Goal: Task Accomplishment & Management: Manage account settings

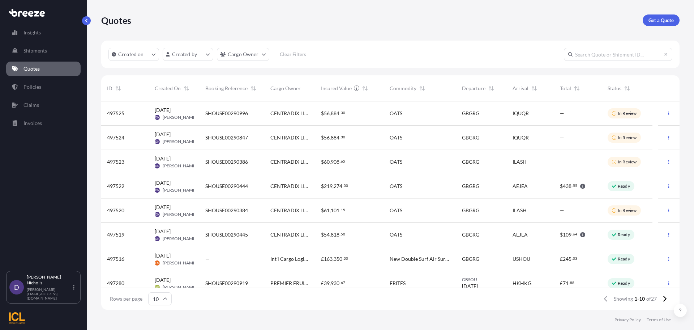
scroll to position [207, 573]
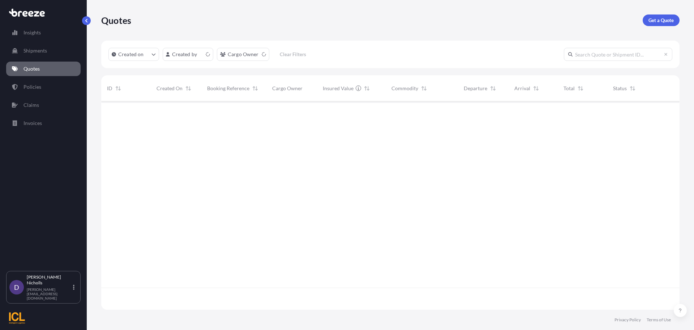
scroll to position [207, 573]
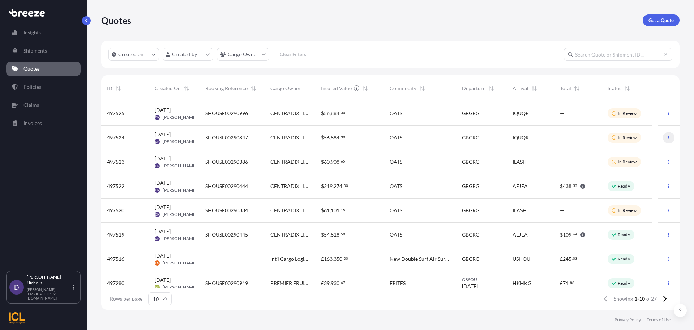
click at [667, 138] on icon "button" at bounding box center [669, 137] width 4 height 4
click at [667, 210] on icon "button" at bounding box center [669, 210] width 4 height 4
click at [636, 211] on p "Edit quote" at bounding box center [628, 211] width 23 height 7
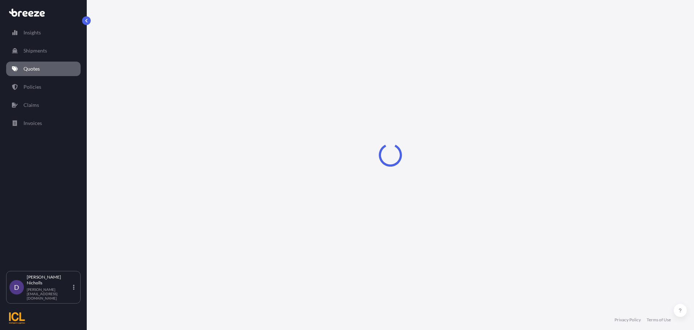
select select "Road"
select select "Sea"
select select "2"
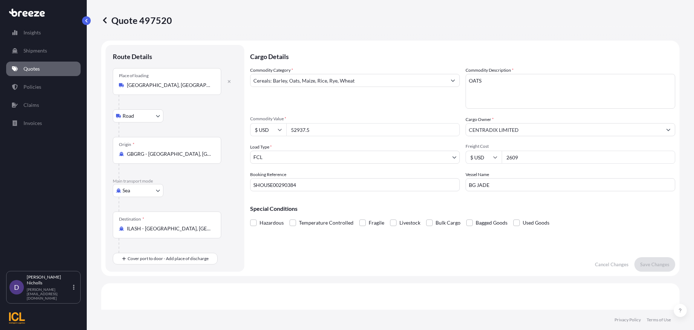
click at [485, 184] on input "BG JADE" at bounding box center [571, 184] width 210 height 13
type input "BG SAPPHIRE"
click at [646, 261] on p "Save Changes" at bounding box center [655, 263] width 29 height 7
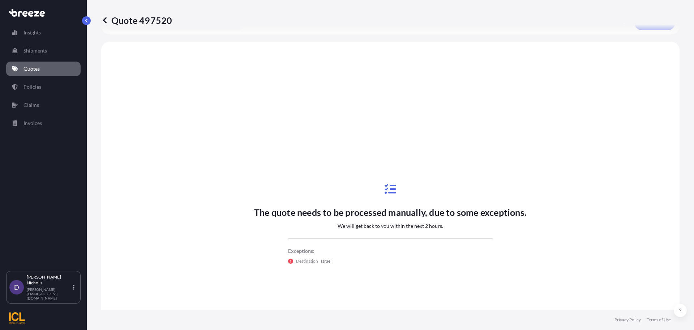
scroll to position [247, 0]
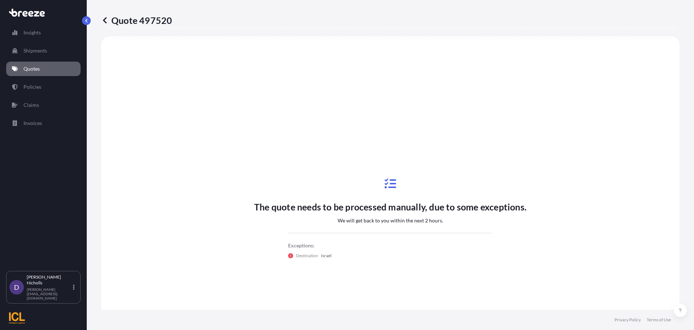
select select "Road"
select select "Sea"
select select "2"
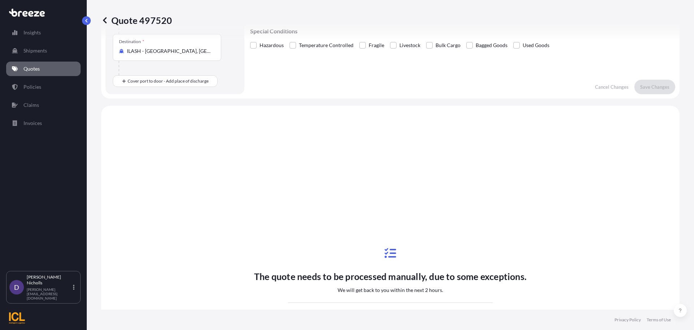
scroll to position [174, 0]
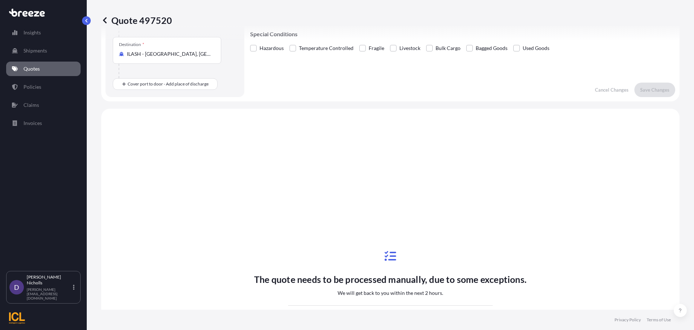
click at [27, 64] on link "Quotes" at bounding box center [43, 68] width 75 height 14
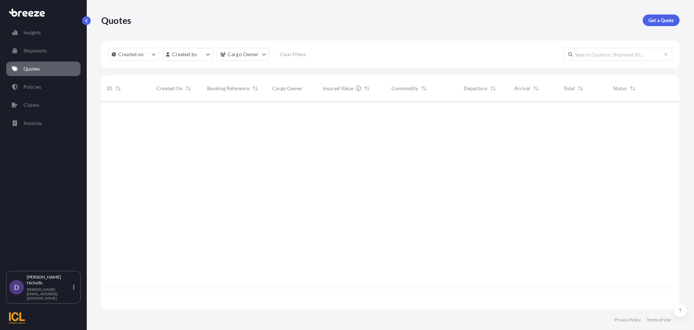
scroll to position [207, 573]
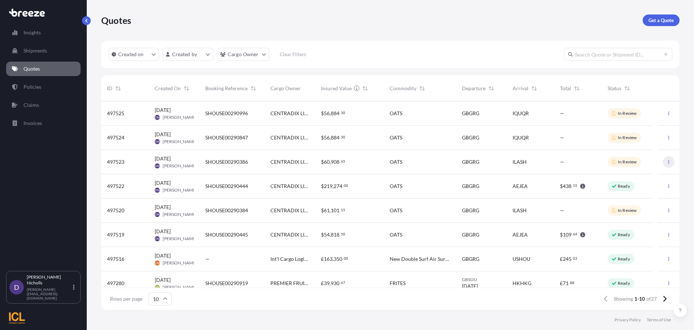
click at [667, 161] on icon "button" at bounding box center [669, 162] width 4 height 4
click at [634, 161] on p "Edit quote" at bounding box center [628, 163] width 23 height 7
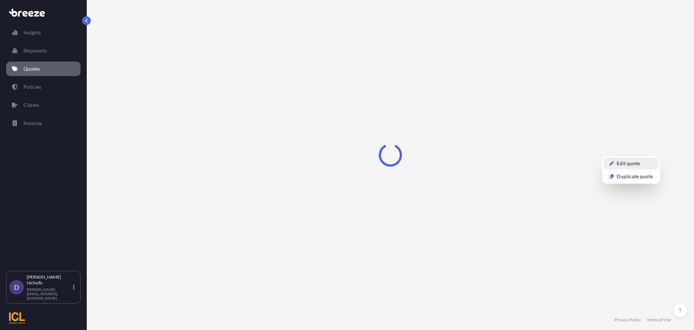
select select "Road"
select select "Sea"
select select "2"
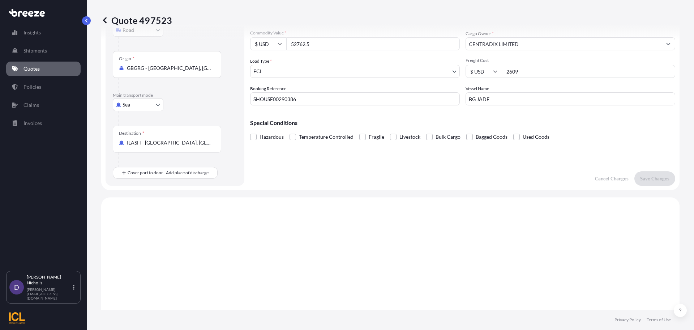
scroll to position [66, 0]
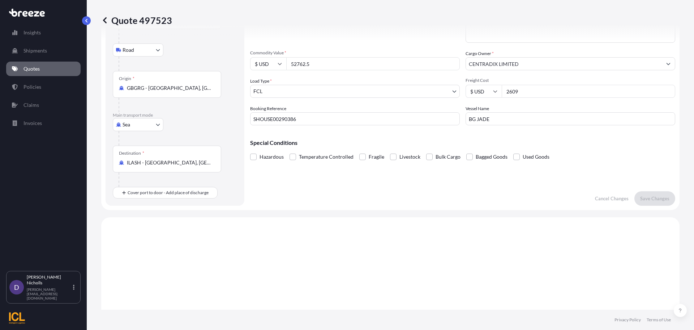
click at [489, 119] on input "BG JADE" at bounding box center [571, 118] width 210 height 13
type input "BG SAPPHIRE"
click at [645, 196] on p "Save Changes" at bounding box center [655, 198] width 29 height 7
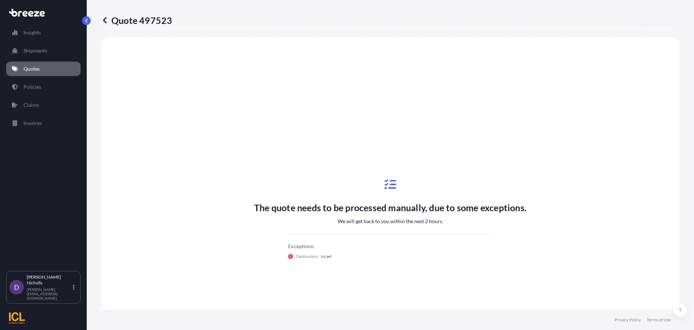
scroll to position [247, 0]
select select "Road"
select select "Sea"
select select "2"
click at [32, 65] on p "Quotes" at bounding box center [32, 68] width 16 height 7
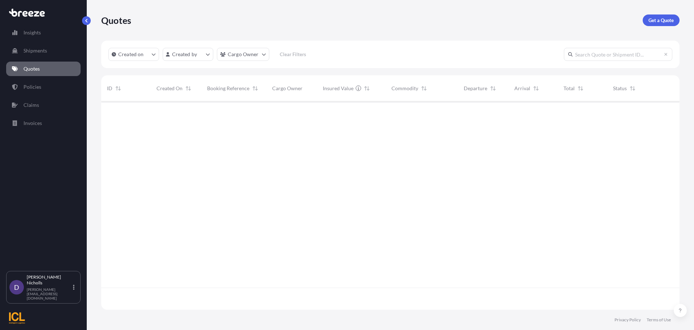
scroll to position [207, 573]
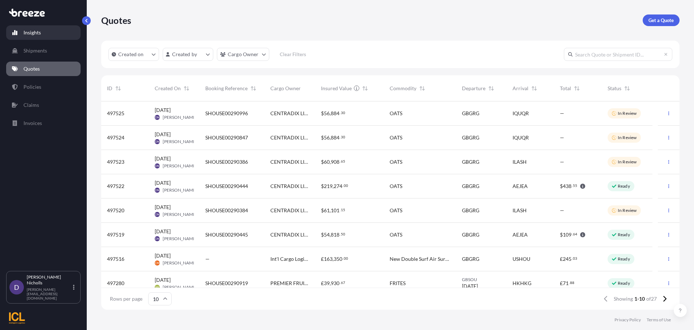
click at [29, 32] on p "Insights" at bounding box center [32, 32] width 17 height 7
select select "2025"
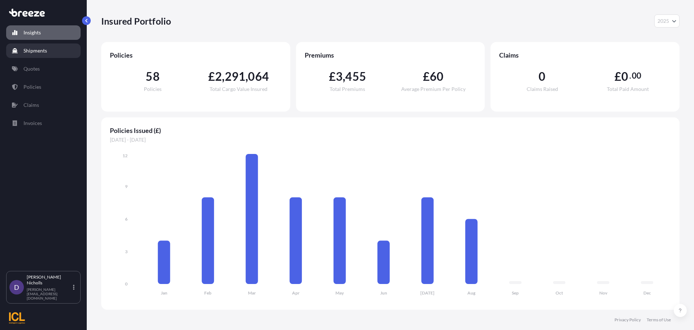
click at [31, 51] on p "Shipments" at bounding box center [36, 50] width 24 height 7
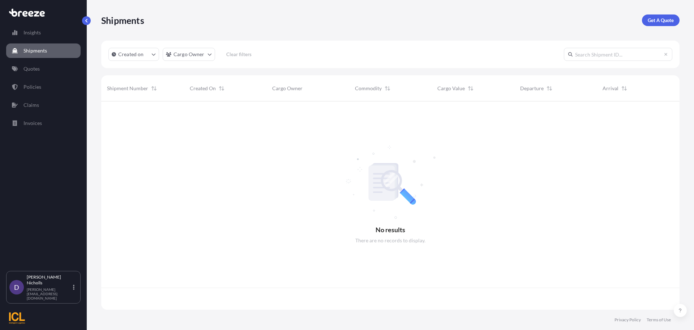
scroll to position [207, 573]
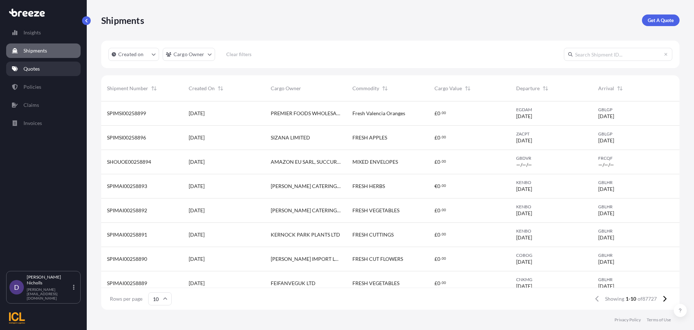
click at [26, 69] on p "Quotes" at bounding box center [32, 68] width 16 height 7
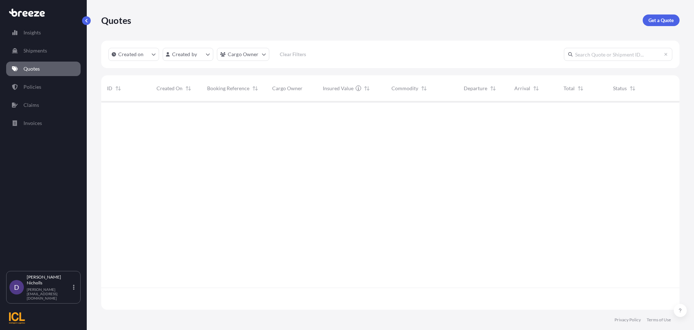
scroll to position [207, 573]
